Goal: Task Accomplishment & Management: Manage account settings

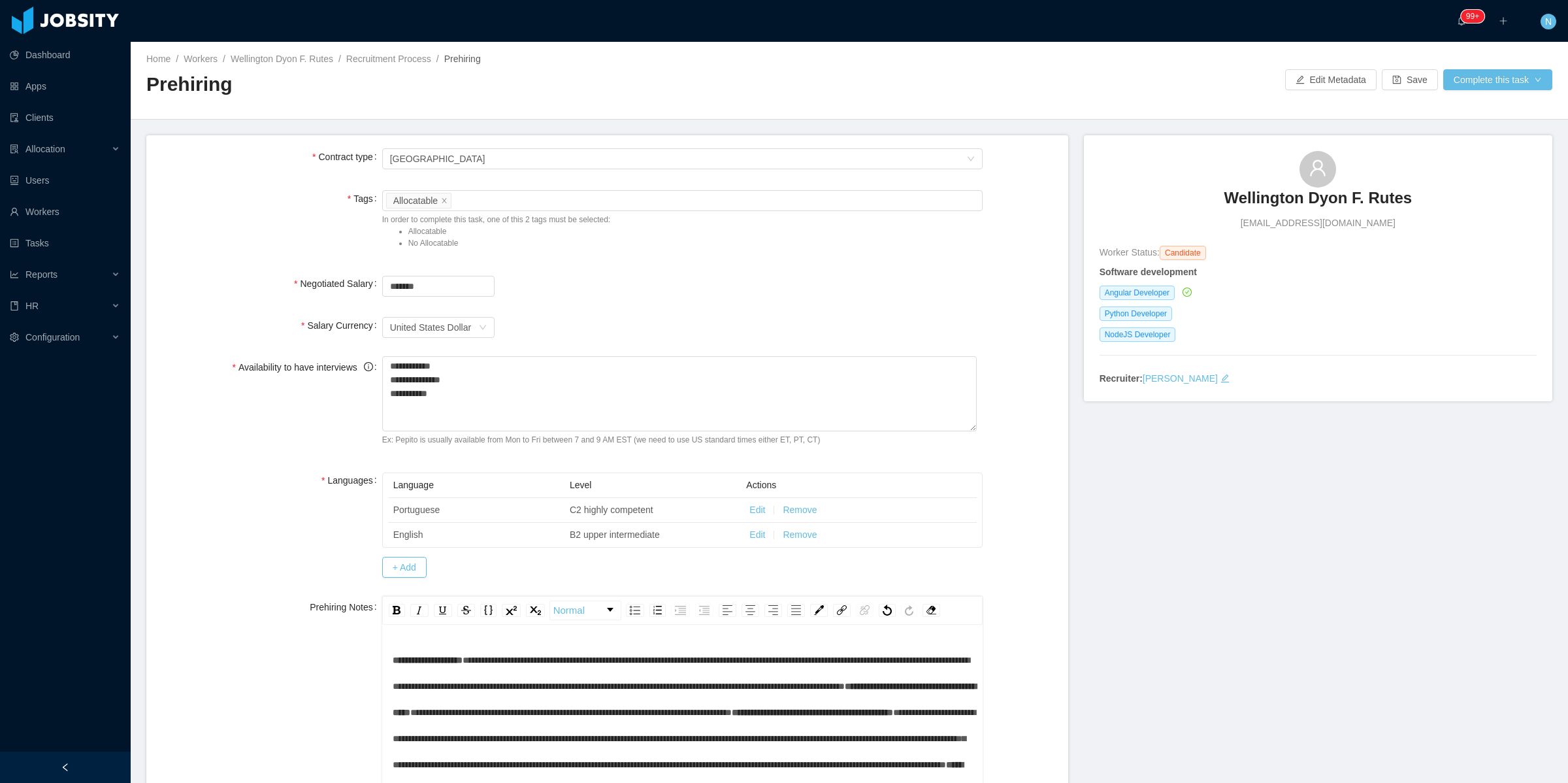
scroll to position [305, 0]
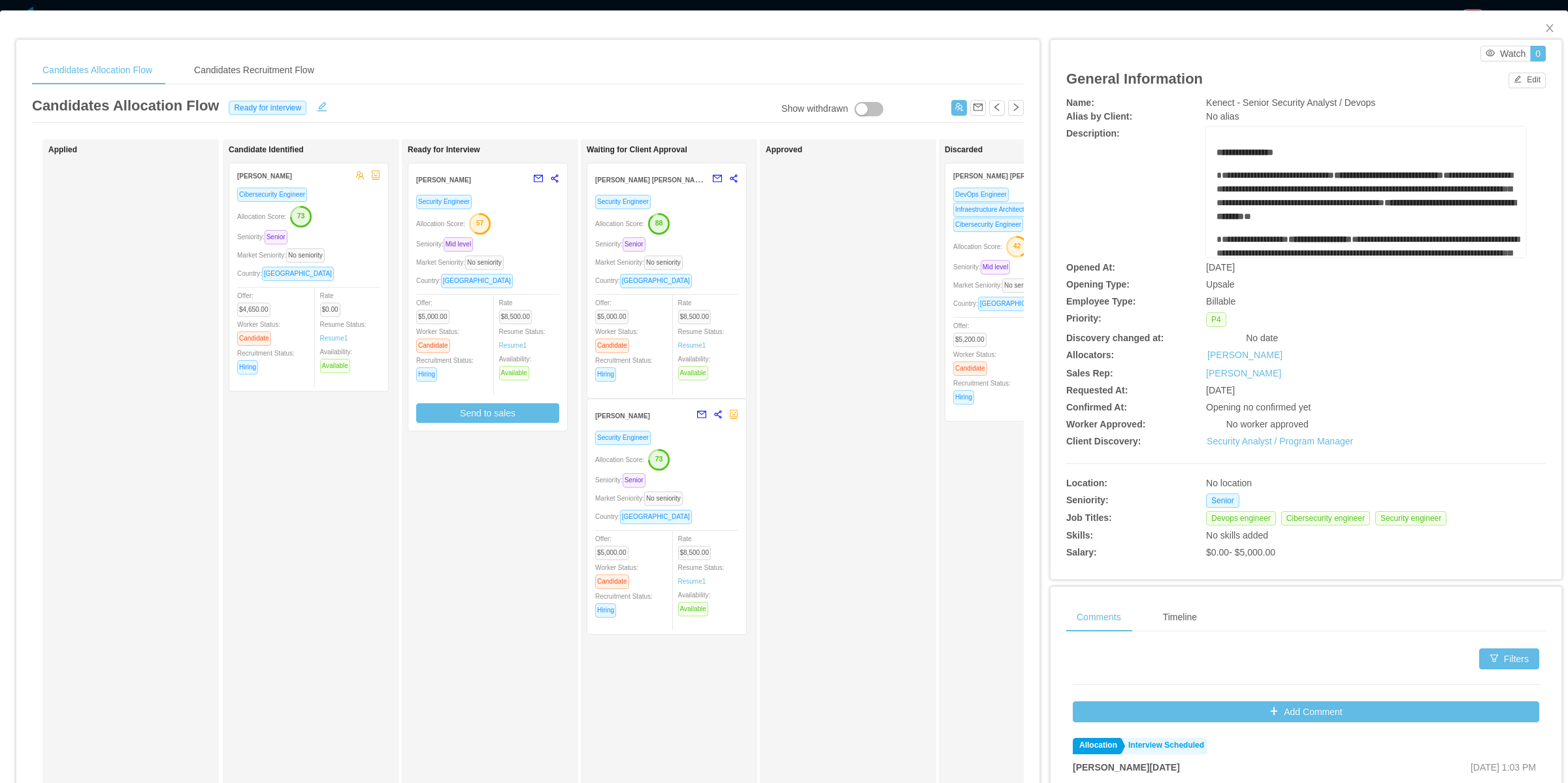
click at [1241, 106] on span "Kenect - Senior Security Analyst / Devops" at bounding box center [1291, 102] width 170 height 10
copy span "Kenect - Senior Security Analyst / Devops"
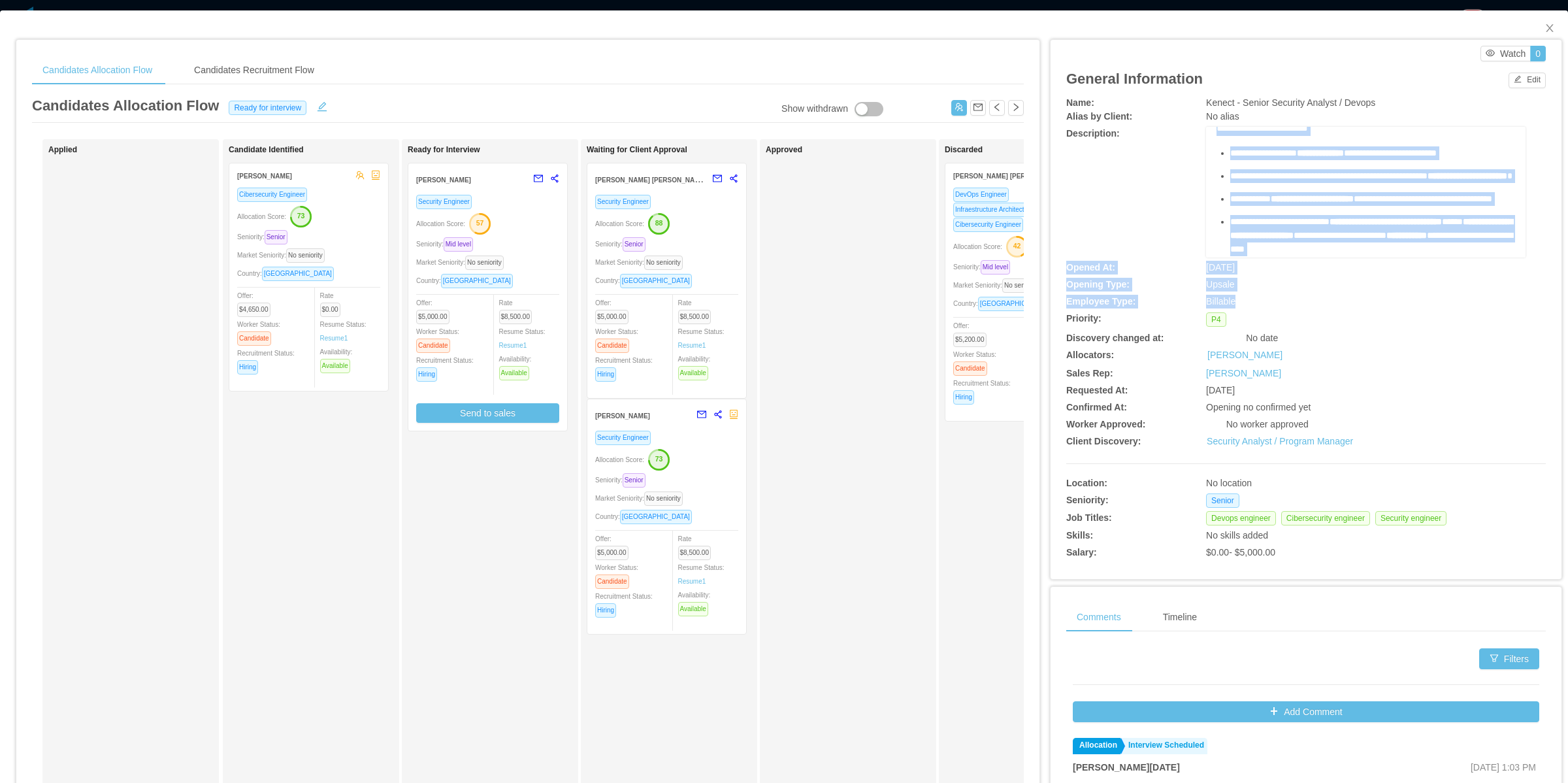
scroll to position [816, 0]
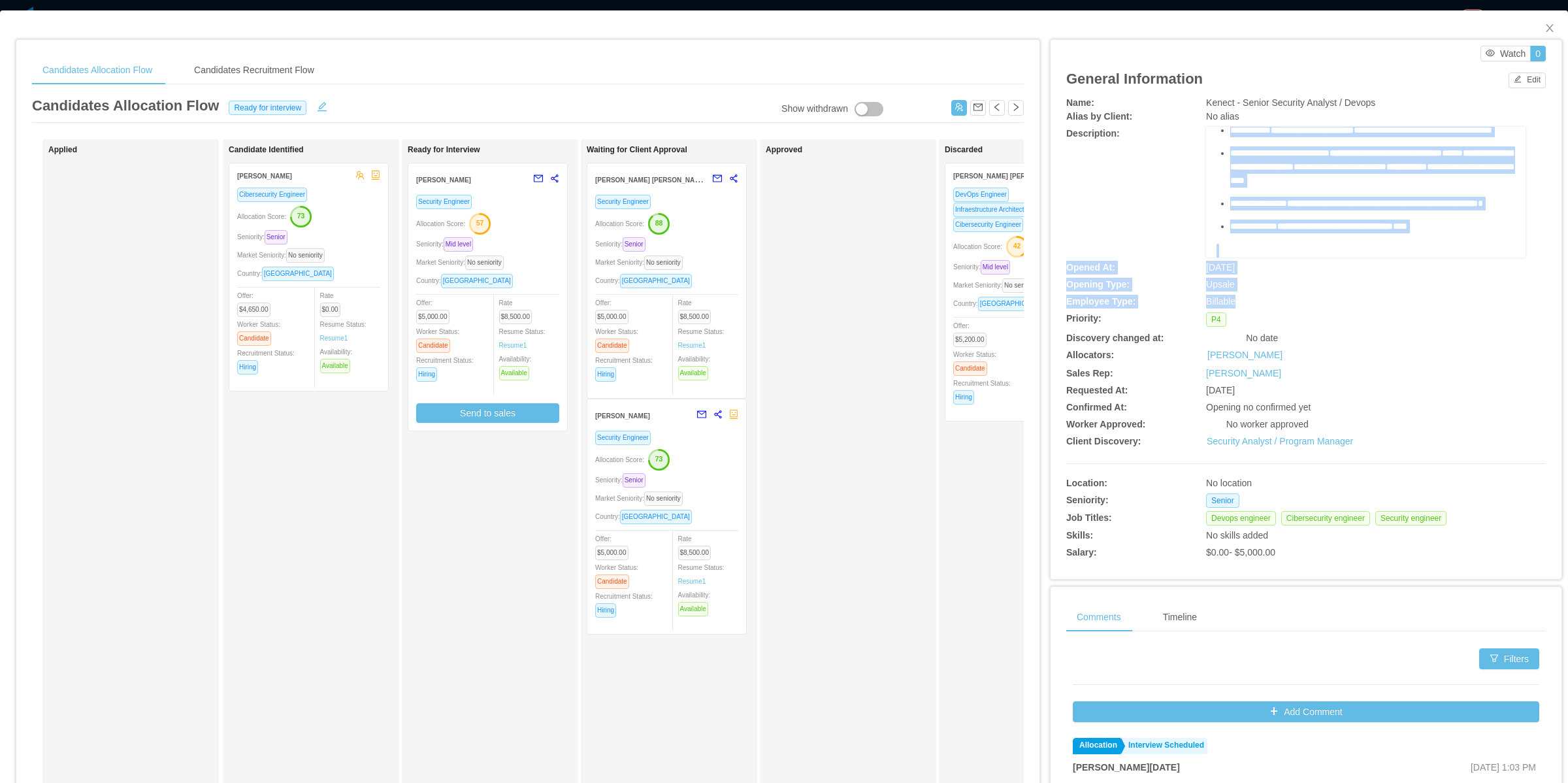
drag, startPoint x: 1210, startPoint y: 152, endPoint x: 1275, endPoint y: 298, distance: 159.8
click at [1275, 298] on div "**********" at bounding box center [1305, 330] width 479 height 467
click at [1510, 85] on button "Edit" at bounding box center [1527, 80] width 37 height 15
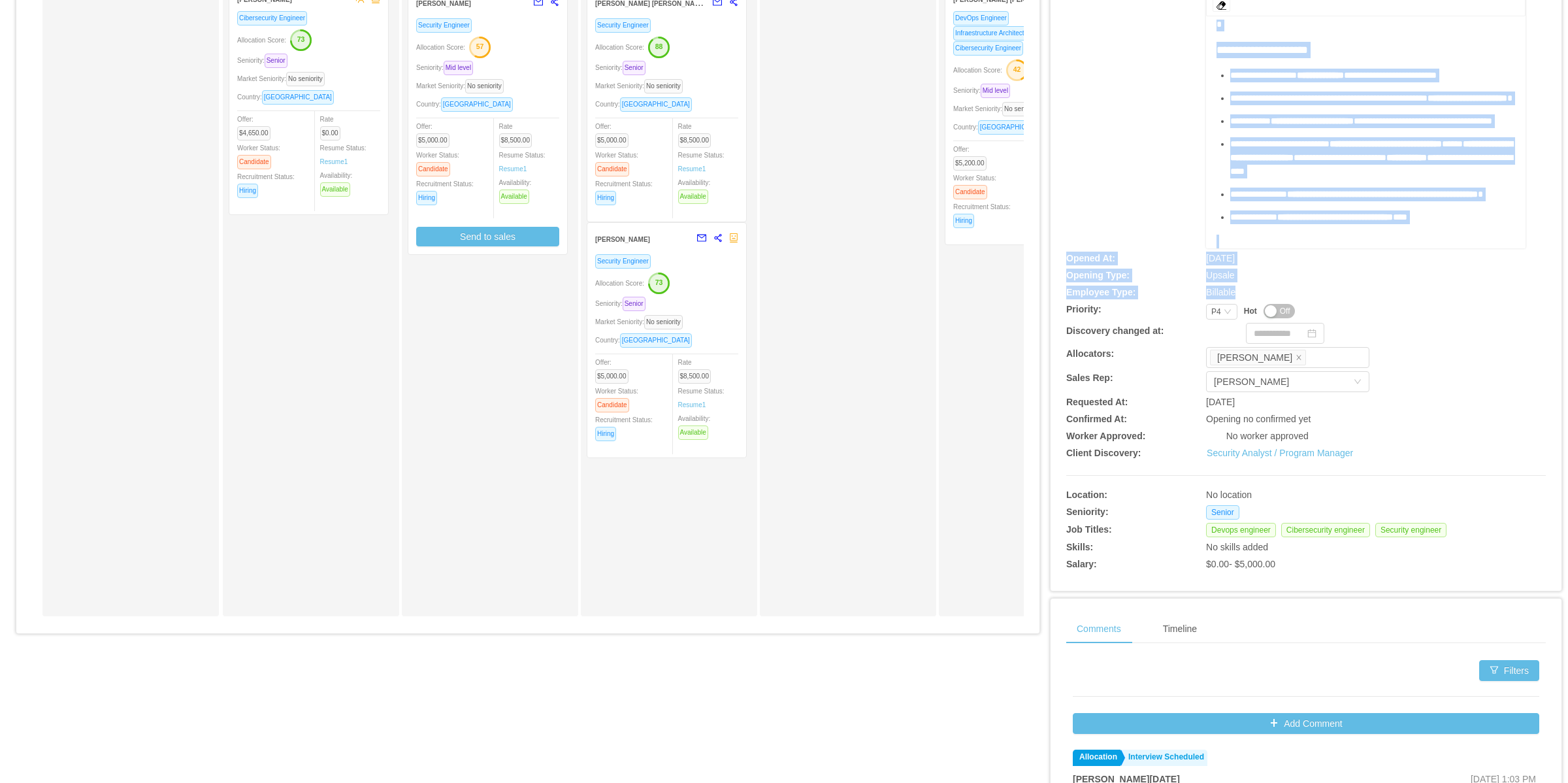
scroll to position [82, 0]
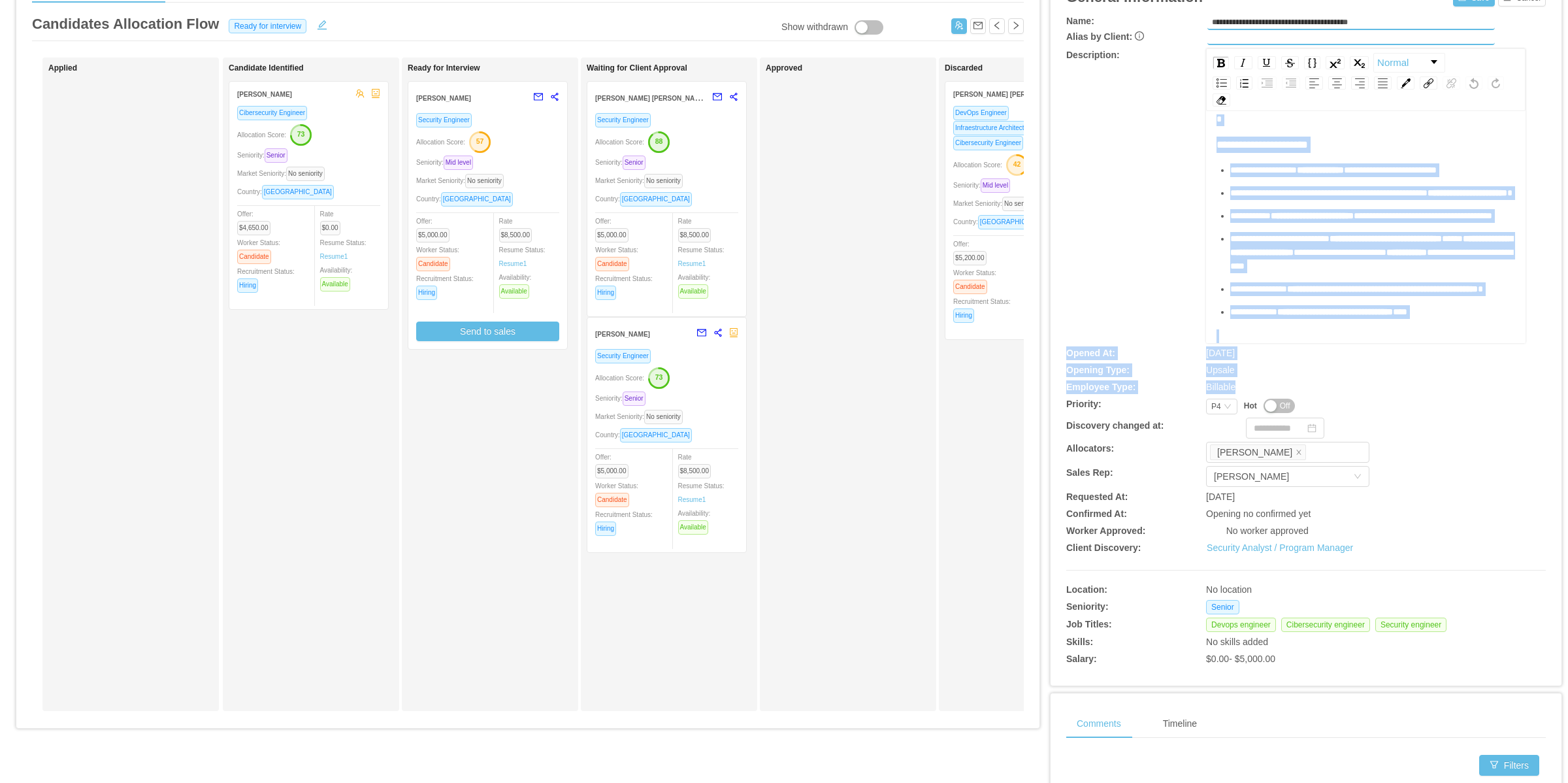
click at [1377, 330] on div "rdw-editor" at bounding box center [1366, 336] width 299 height 13
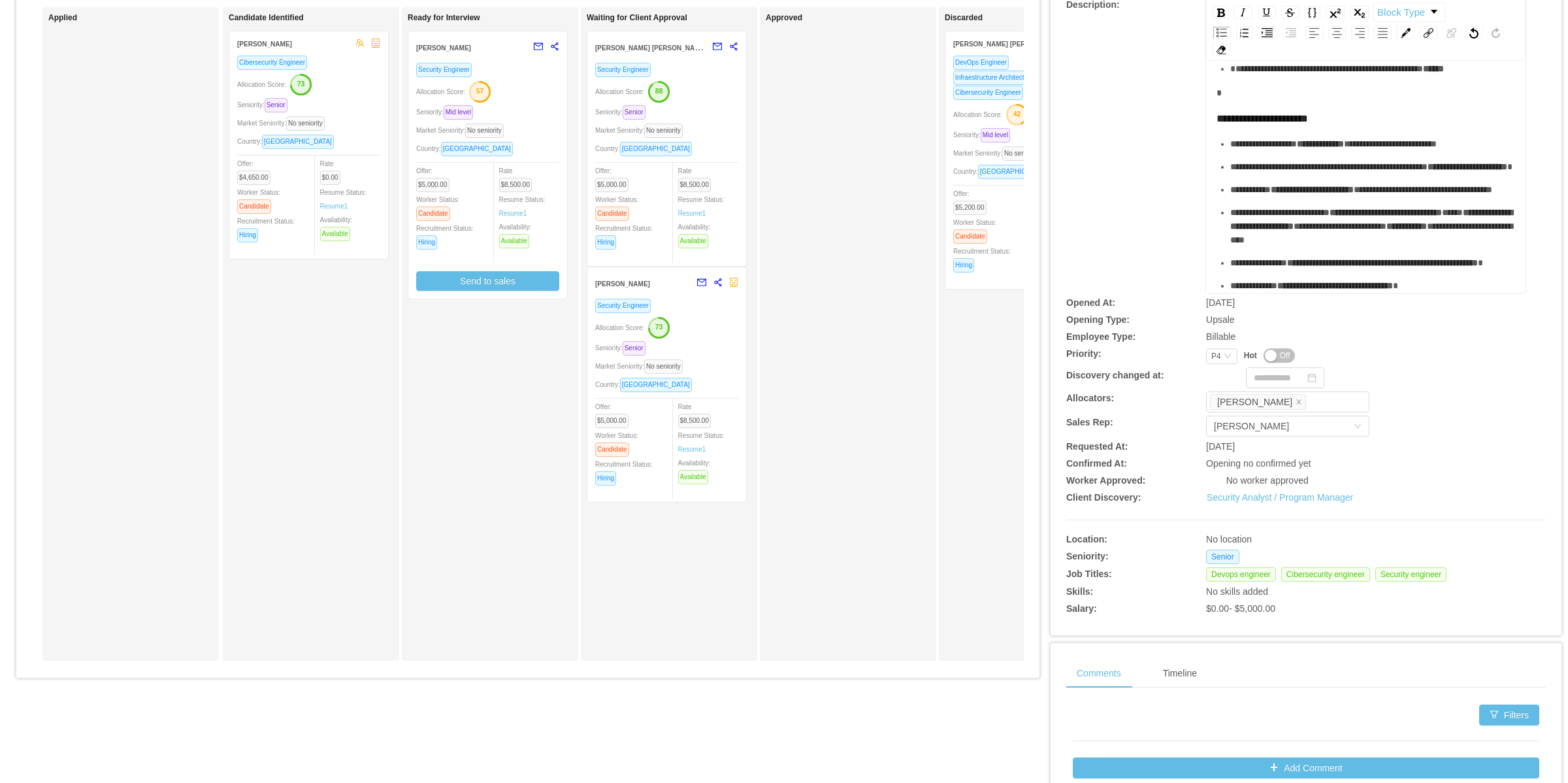
scroll to position [504, 0]
click at [1287, 100] on div "rdw-editor" at bounding box center [1366, 93] width 299 height 13
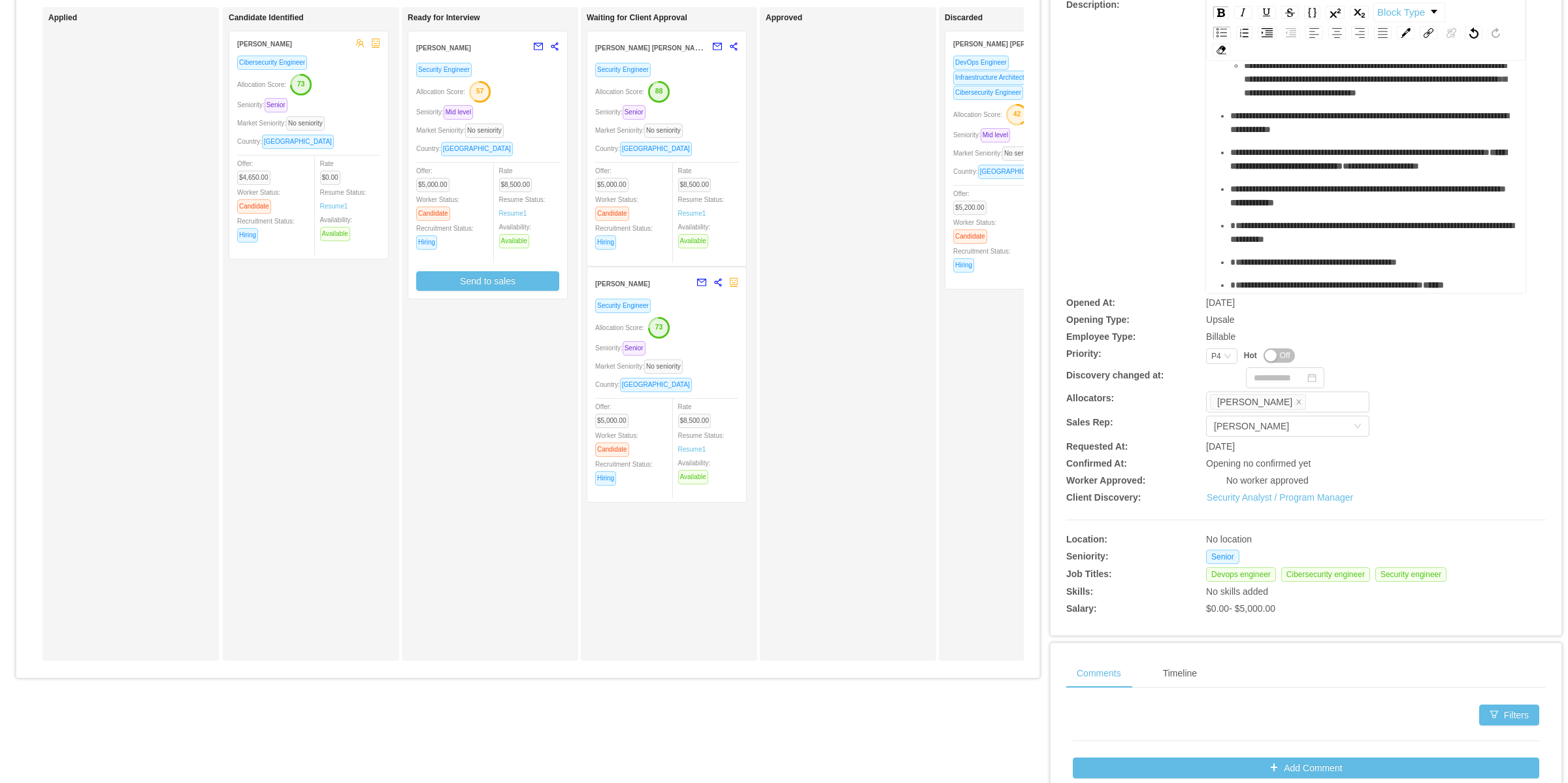
scroll to position [327, 0]
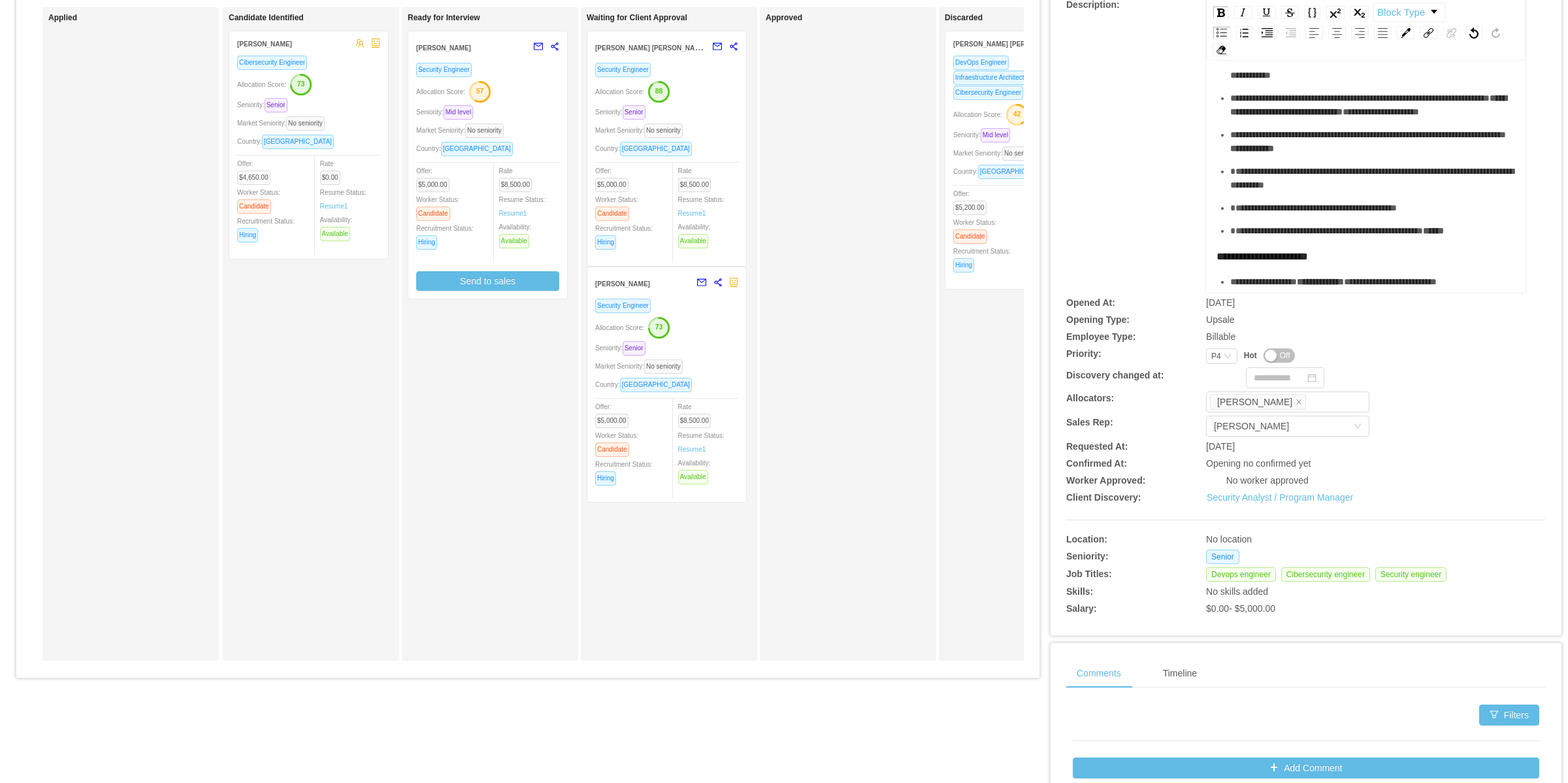
click at [1266, 46] on div "**********" at bounding box center [1379, 25] width 271 height 41
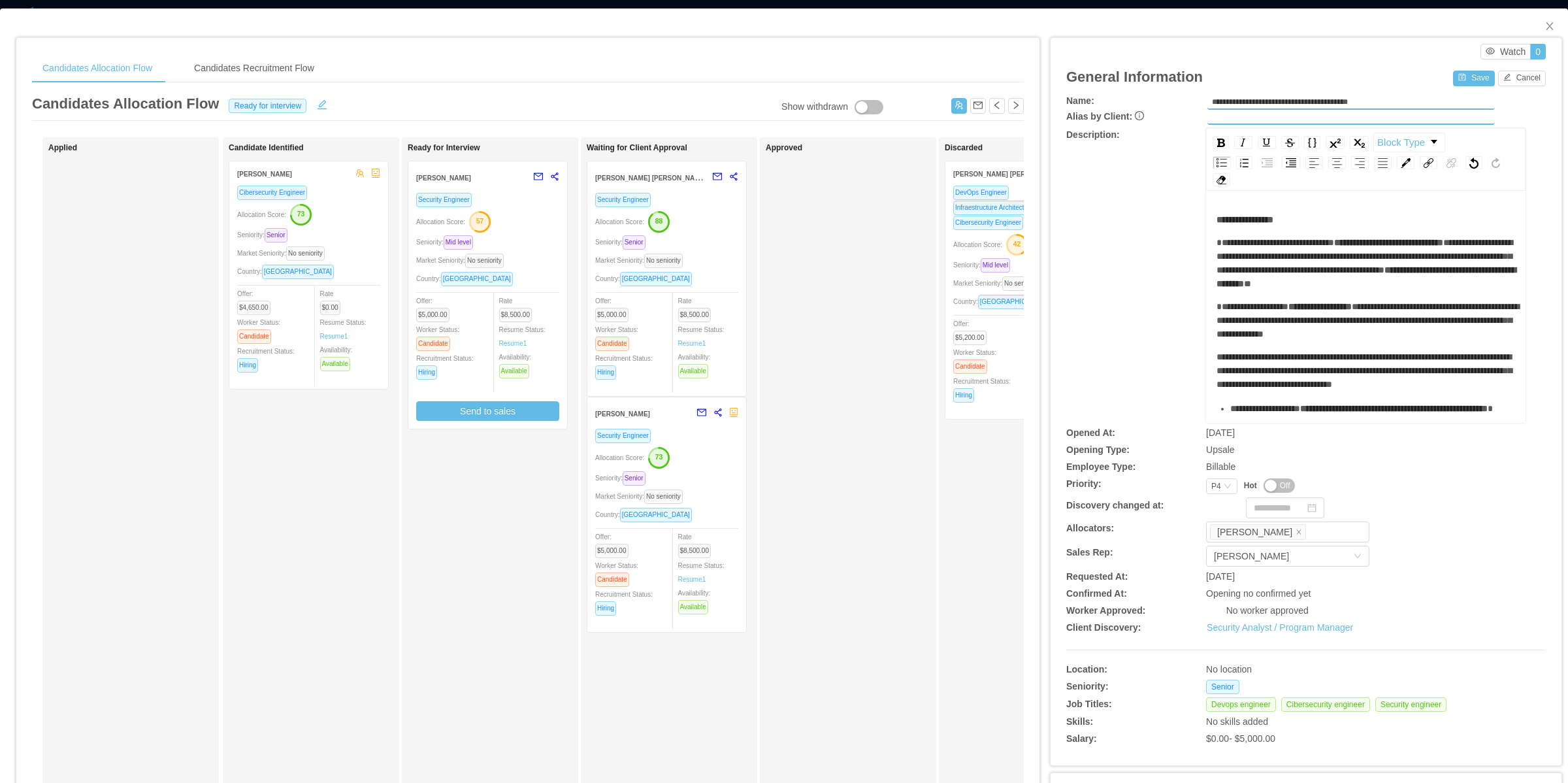
scroll to position [0, 0]
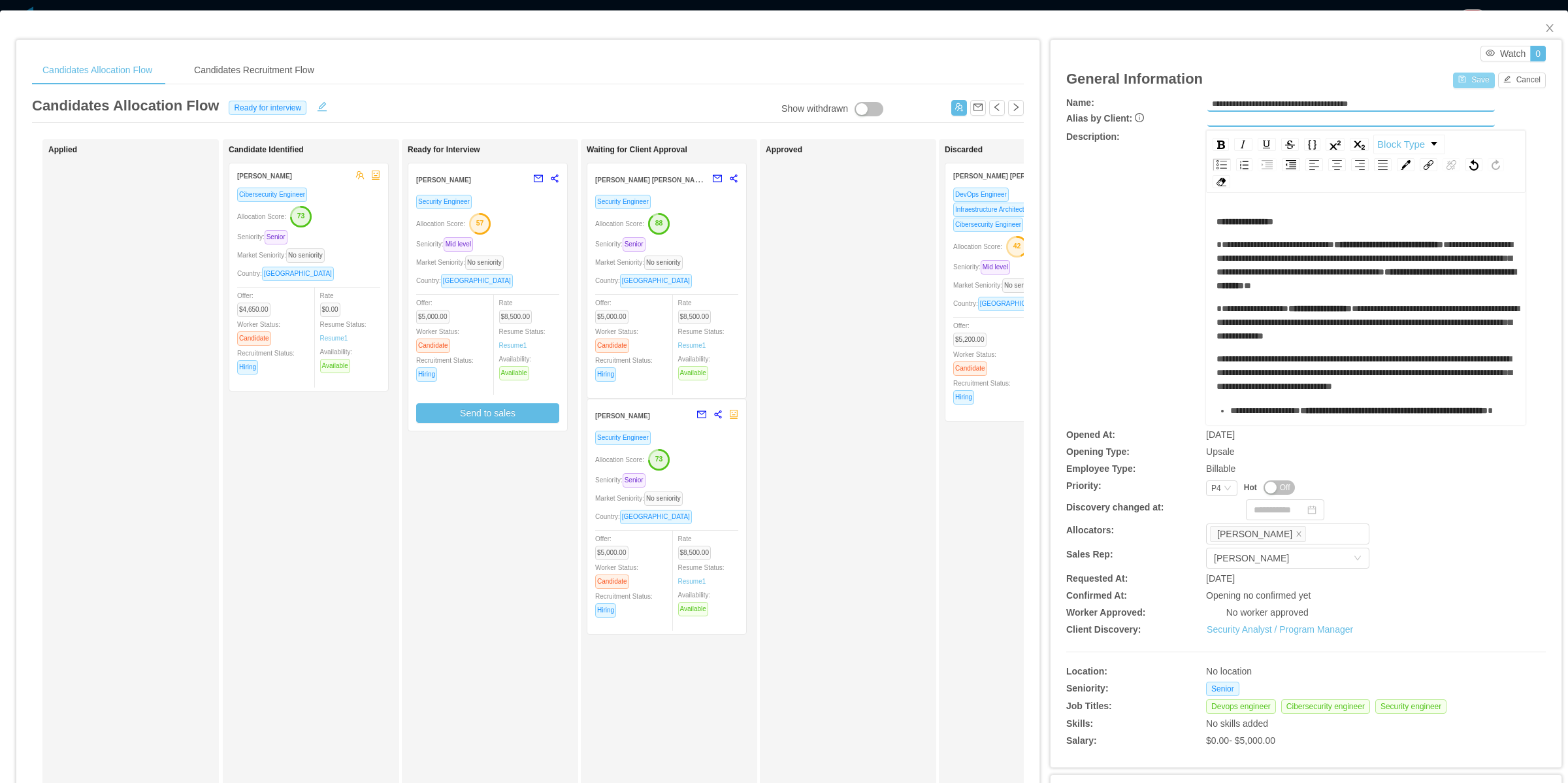
click at [1465, 79] on button "Save" at bounding box center [1474, 80] width 41 height 15
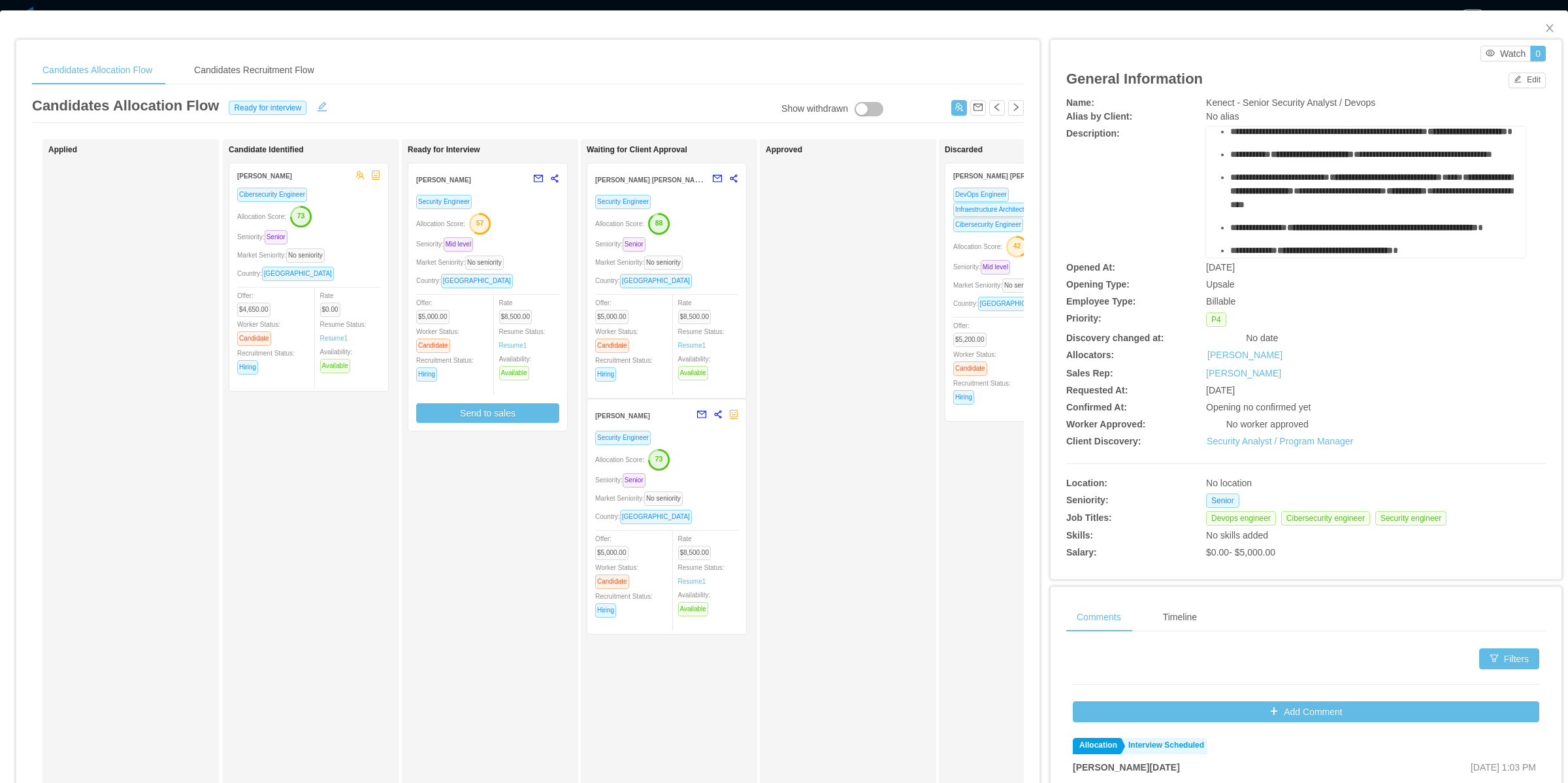
scroll to position [645, 0]
drag, startPoint x: 1376, startPoint y: 237, endPoint x: 1418, endPoint y: 237, distance: 42.0
click at [1418, 237] on ul "**********" at bounding box center [1366, 179] width 299 height 155
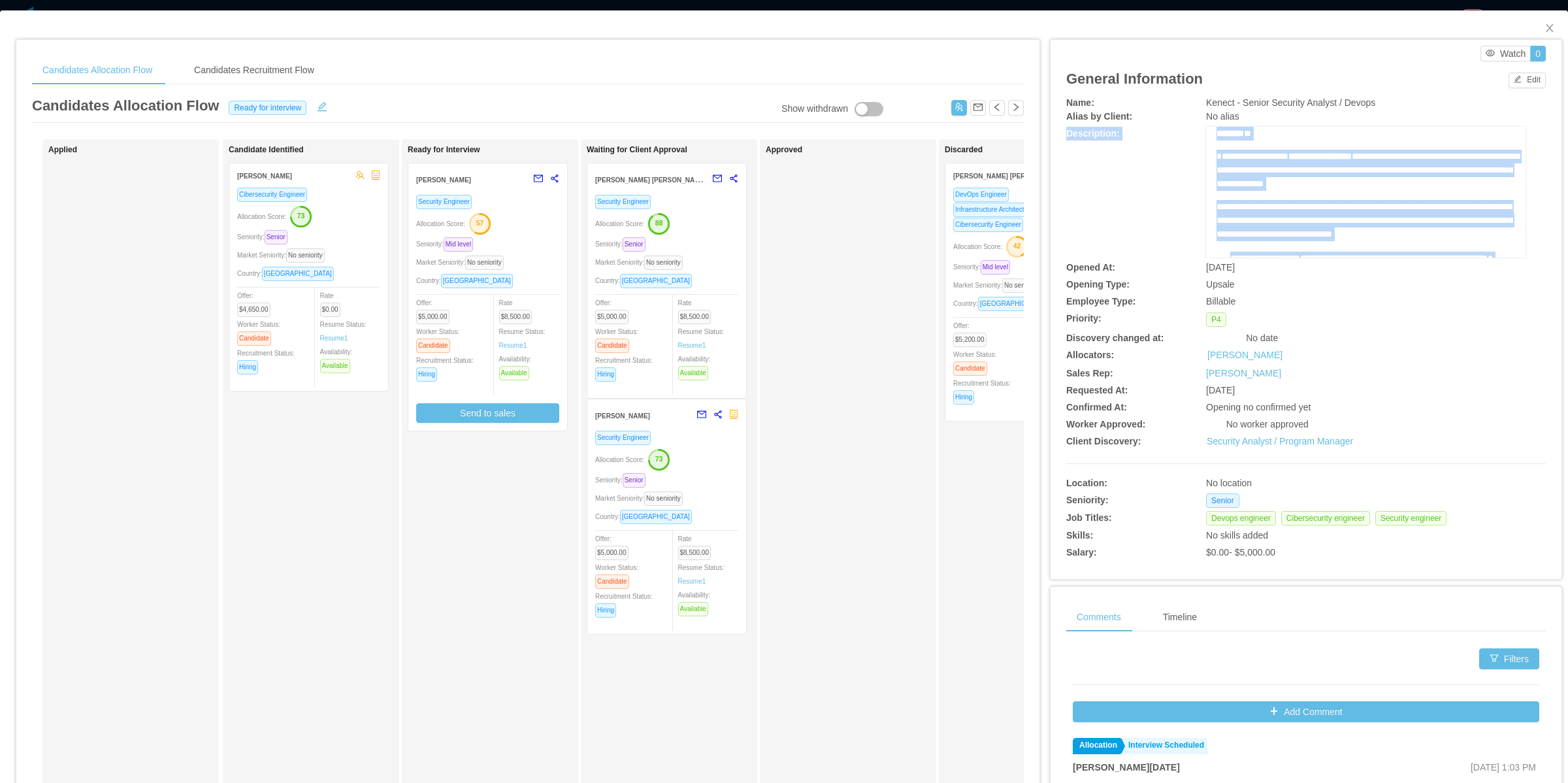
scroll to position [0, 0]
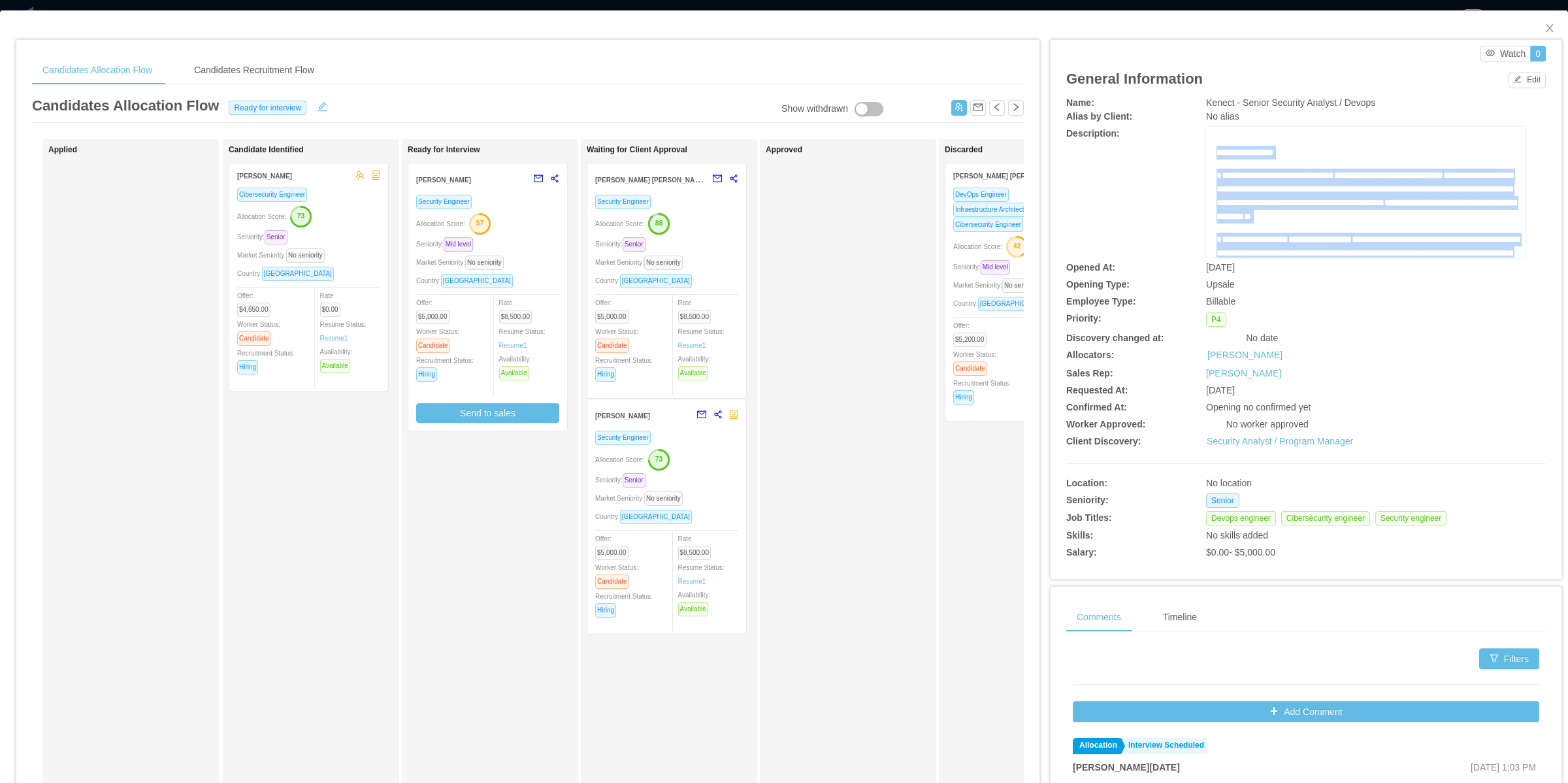
drag, startPoint x: 1347, startPoint y: 221, endPoint x: 1207, endPoint y: 155, distance: 154.8
click at [1216, 155] on div "**********" at bounding box center [1366, 483] width 299 height 674
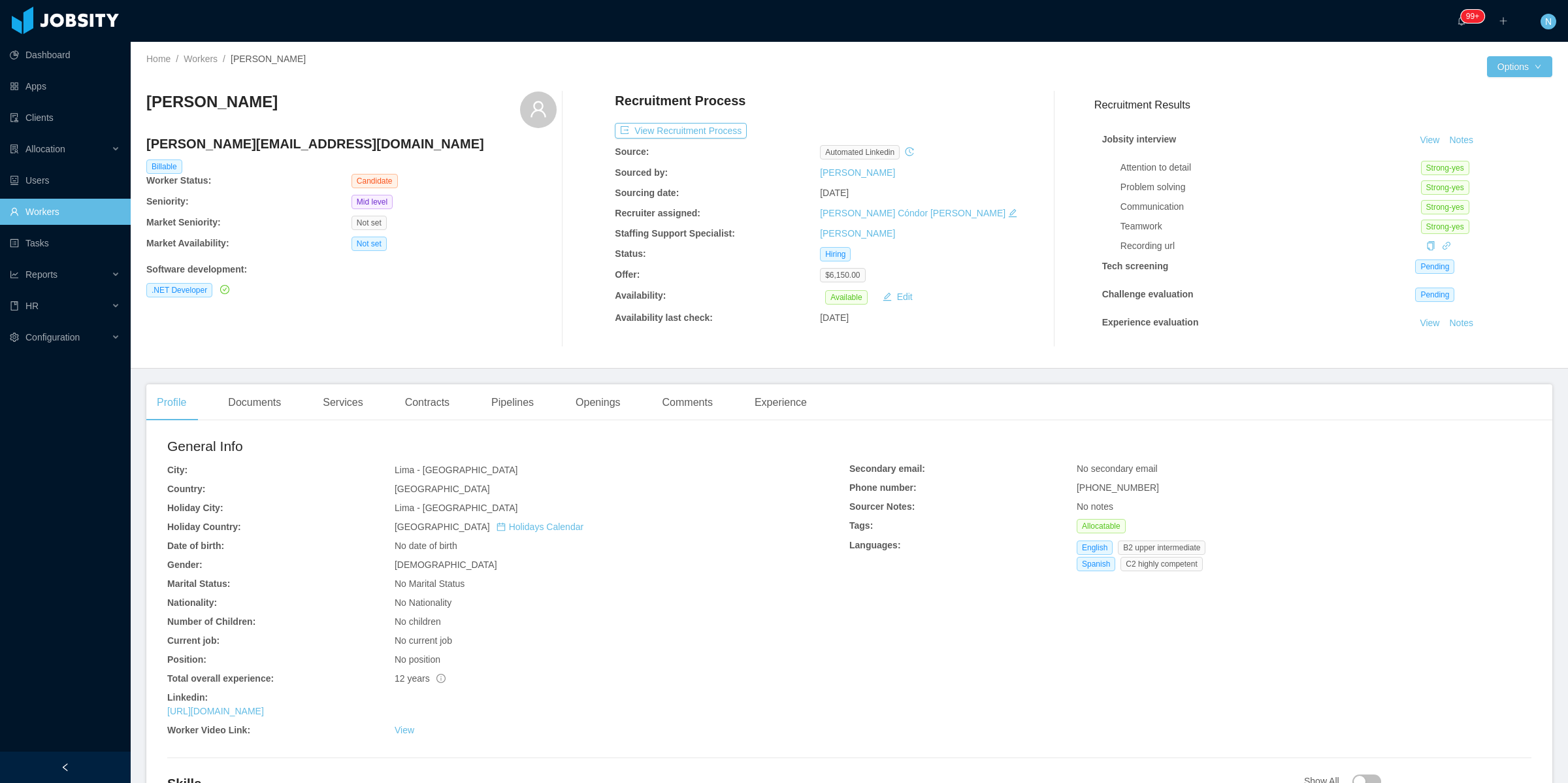
click at [228, 146] on h4 "[PERSON_NAME][EMAIL_ADDRESS][DOMAIN_NAME]" at bounding box center [352, 143] width 411 height 18
copy h4 "[PERSON_NAME][EMAIL_ADDRESS][DOMAIN_NAME]"
